Goal: Answer question/provide support

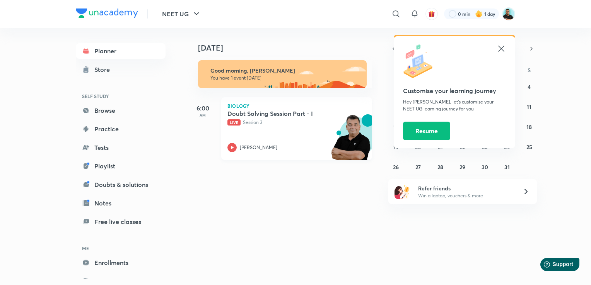
click at [247, 111] on h5 "Doubt Solving Session Part - I" at bounding box center [275, 114] width 96 height 8
